Goal: Task Accomplishment & Management: Manage account settings

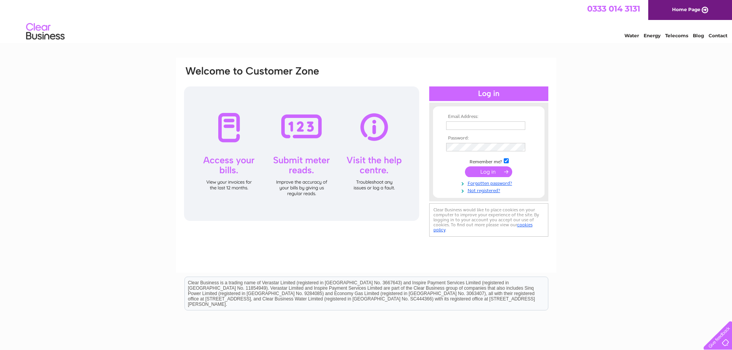
click at [460, 123] on input "text" at bounding box center [485, 125] width 79 height 8
type input "[PERSON_NAME][EMAIL_ADDRESS][PERSON_NAME][DOMAIN_NAME]"
click at [508, 163] on input "checkbox" at bounding box center [506, 161] width 5 height 5
checkbox input "false"
click at [494, 174] on input "submit" at bounding box center [488, 171] width 47 height 11
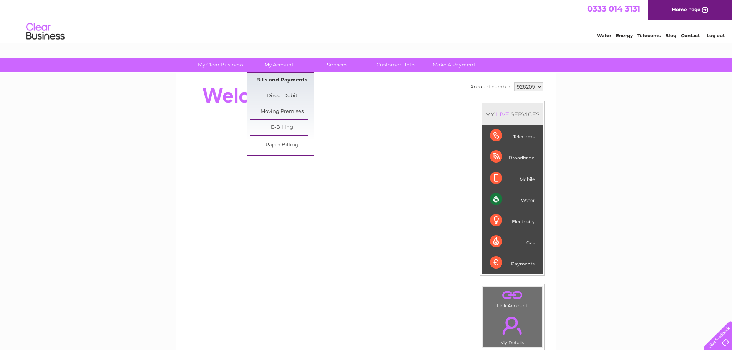
click at [287, 85] on link "Bills and Payments" at bounding box center [281, 80] width 63 height 15
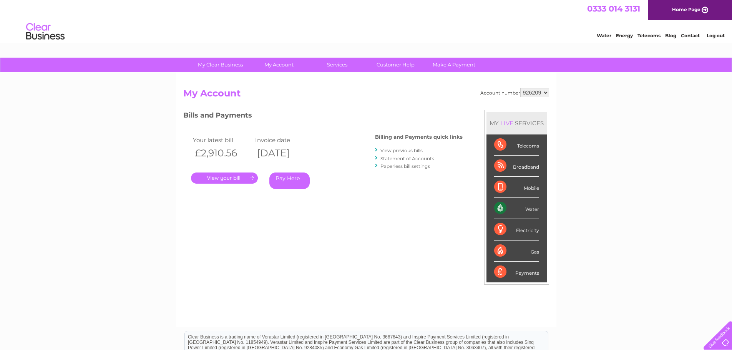
click at [222, 174] on link "." at bounding box center [224, 178] width 67 height 11
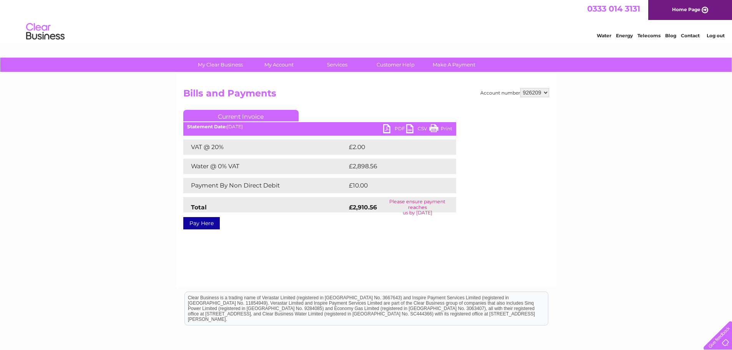
click at [393, 127] on link "PDF" at bounding box center [394, 129] width 23 height 11
